Goal: Task Accomplishment & Management: Manage account settings

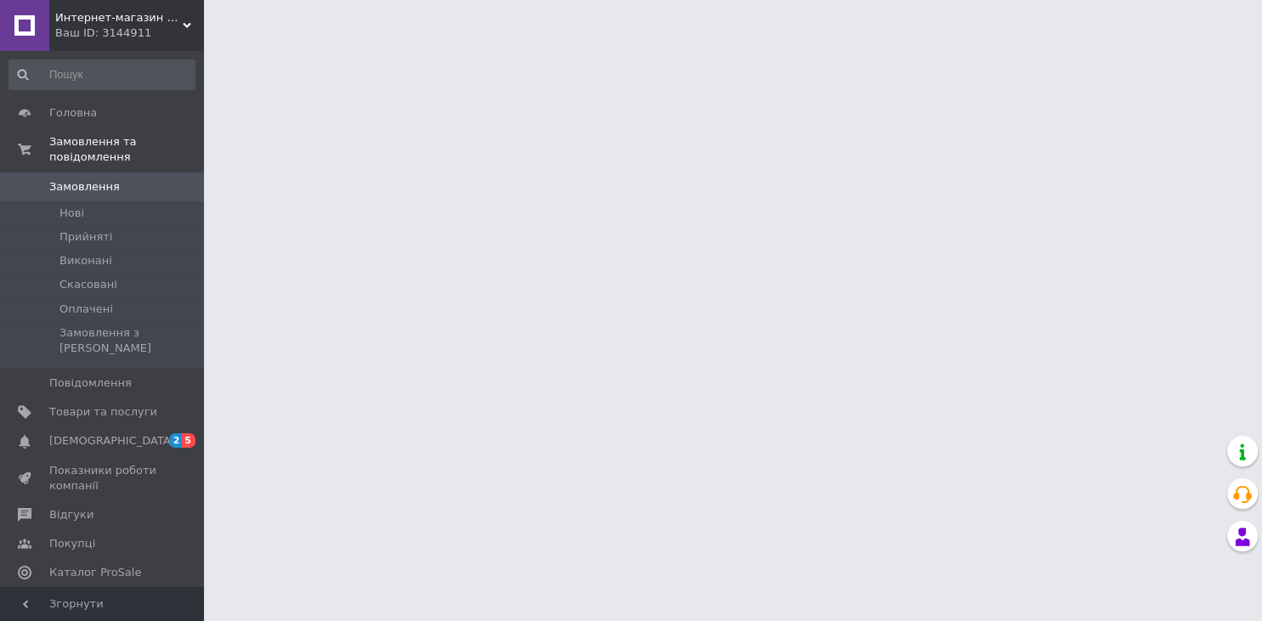
drag, startPoint x: 100, startPoint y: 177, endPoint x: 219, endPoint y: 64, distance: 164.1
click at [100, 179] on span "Замовлення" at bounding box center [84, 186] width 71 height 15
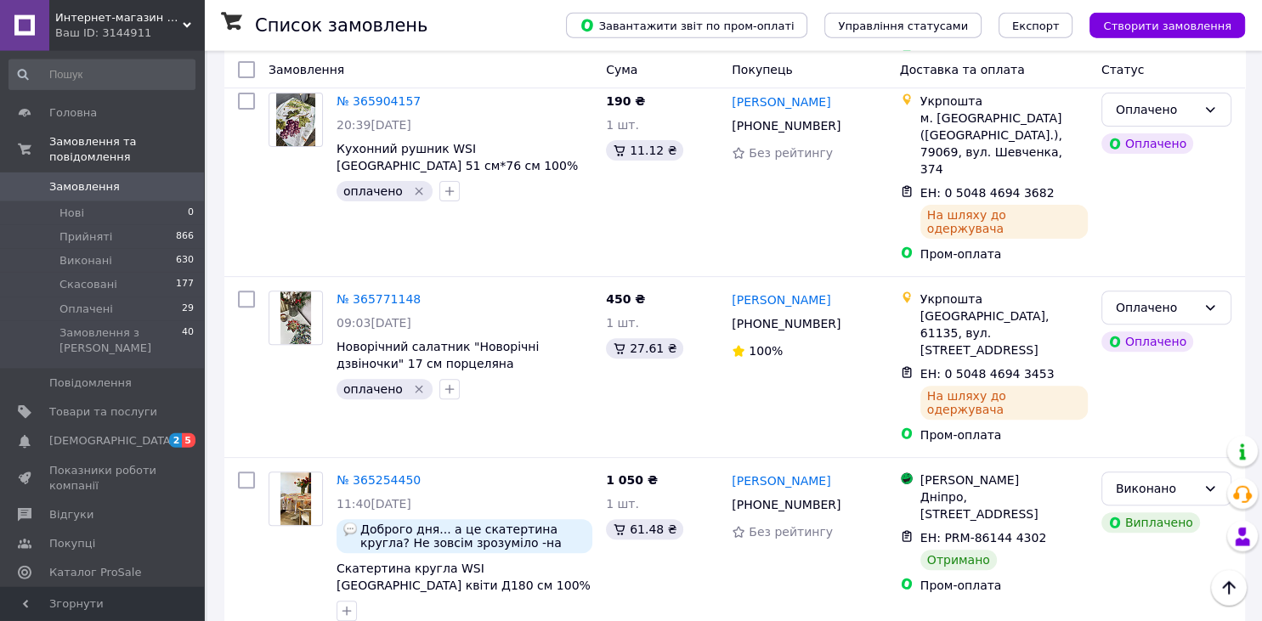
scroll to position [628, 0]
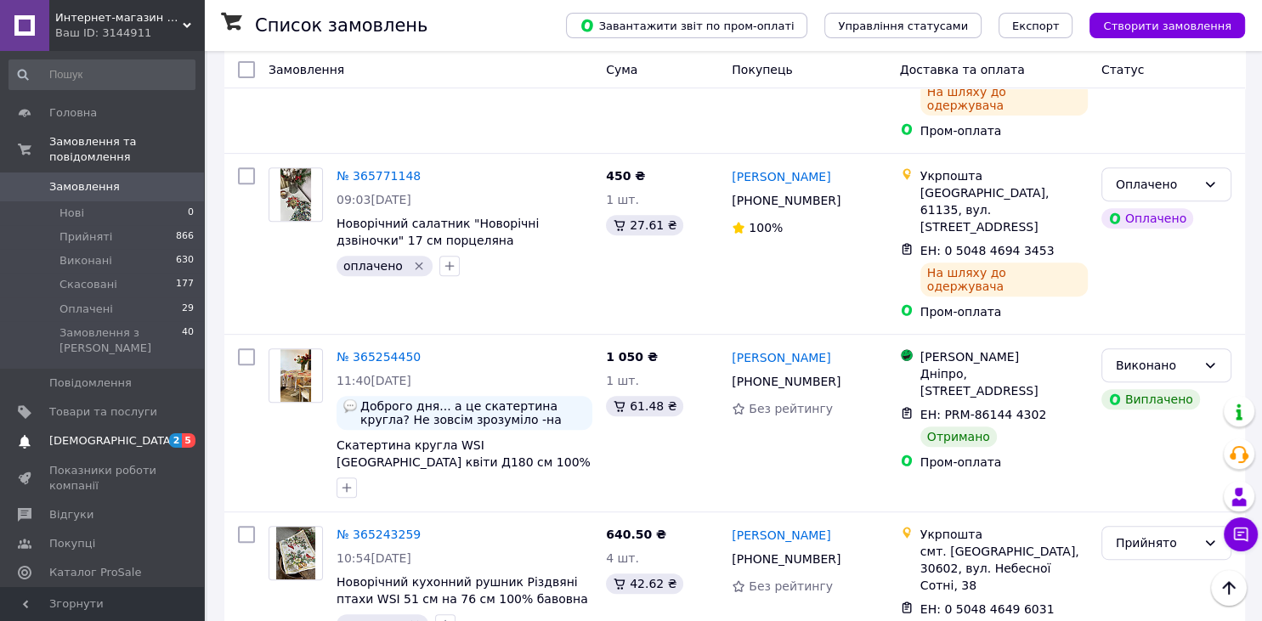
click at [93, 433] on span "[DEMOGRAPHIC_DATA]" at bounding box center [112, 440] width 126 height 15
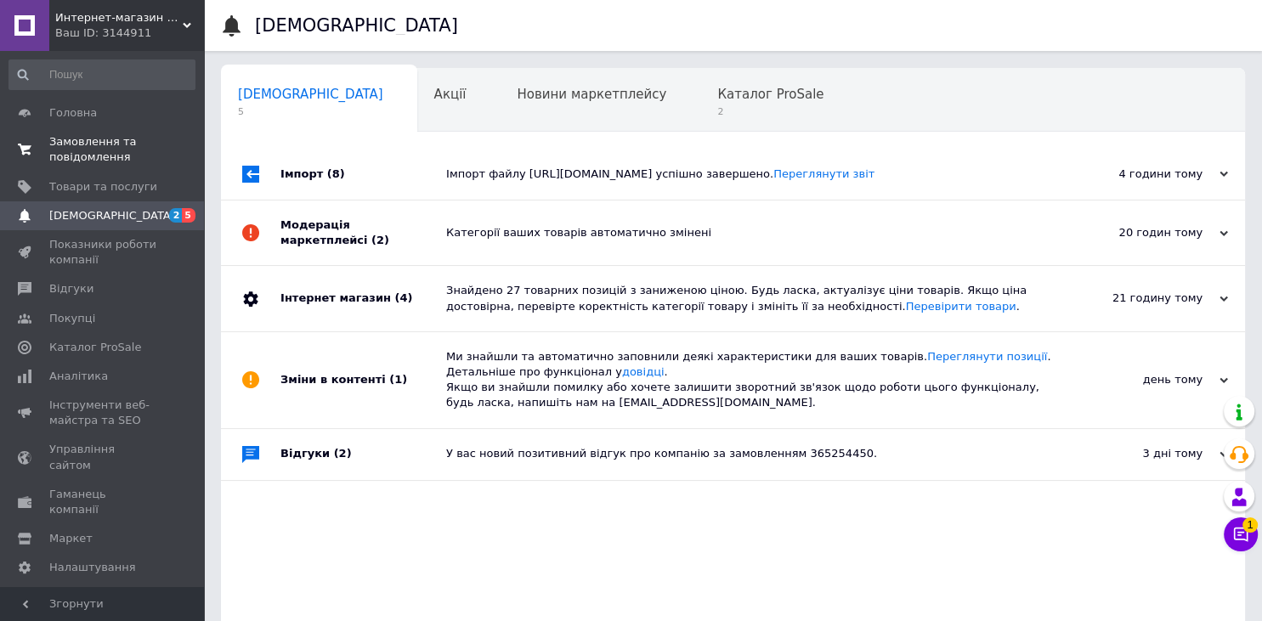
click at [81, 146] on span "Замовлення та повідомлення" at bounding box center [103, 149] width 108 height 31
